Goal: Information Seeking & Learning: Learn about a topic

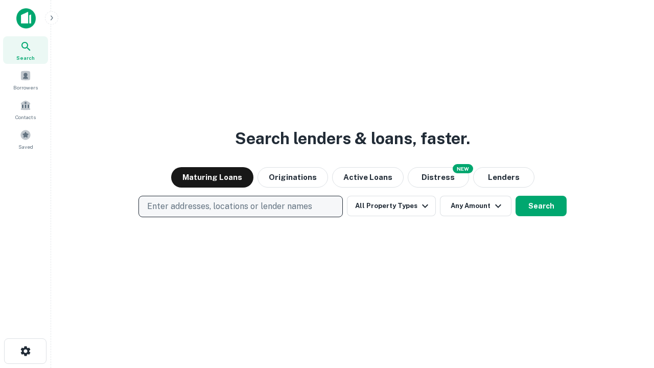
click at [240, 207] on p "Enter addresses, locations or lender names" at bounding box center [229, 206] width 165 height 12
type input "**********"
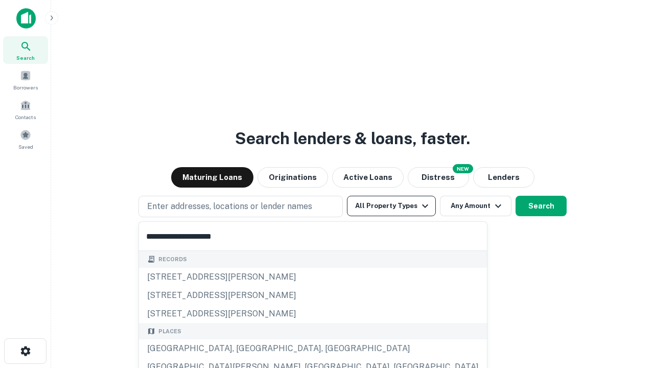
click at [244, 349] on div "[GEOGRAPHIC_DATA], [GEOGRAPHIC_DATA], [GEOGRAPHIC_DATA]" at bounding box center [313, 348] width 348 height 18
click at [392, 206] on button "All Property Types" at bounding box center [391, 206] width 89 height 20
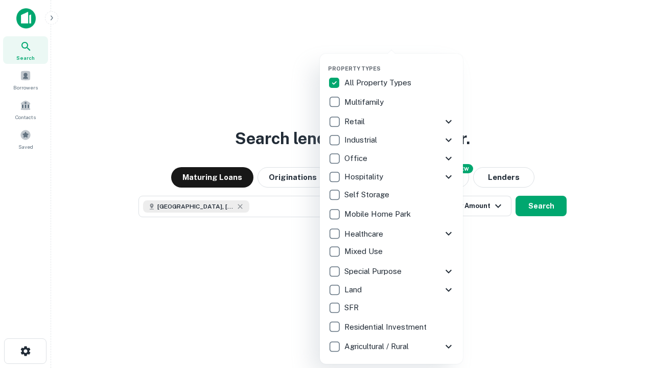
click at [400, 62] on button "button" at bounding box center [399, 62] width 143 height 1
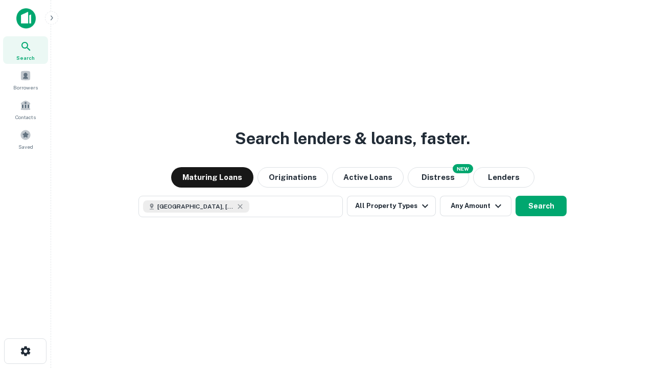
scroll to position [16, 0]
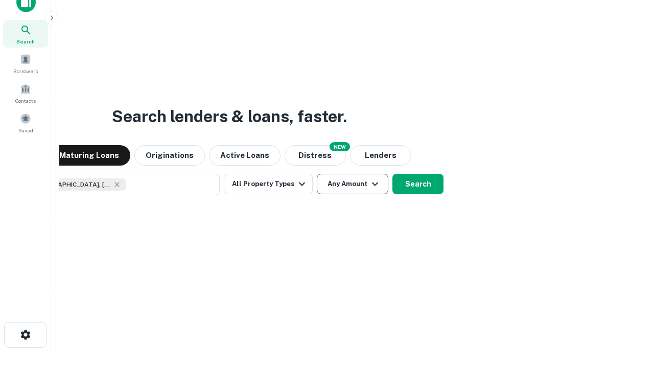
click at [317, 174] on button "Any Amount" at bounding box center [353, 184] width 72 height 20
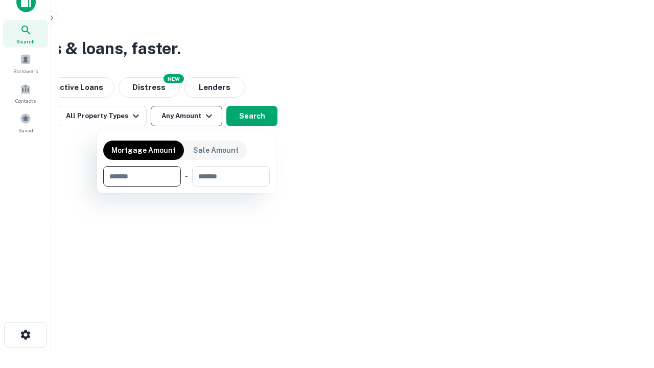
type input "*******"
click at [187, 187] on button "button" at bounding box center [186, 187] width 167 height 1
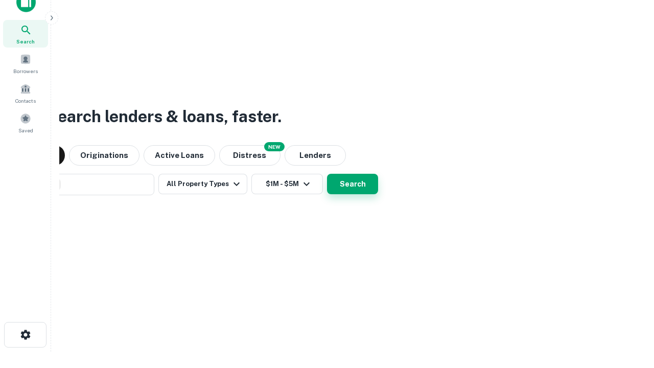
click at [327, 174] on button "Search" at bounding box center [352, 184] width 51 height 20
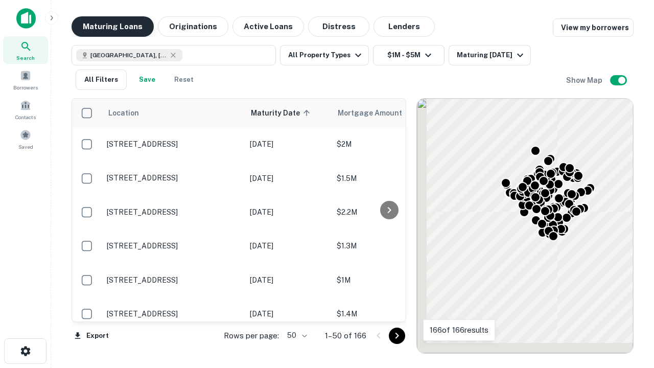
click at [112, 27] on button "Maturing Loans" at bounding box center [113, 26] width 82 height 20
